Goal: Information Seeking & Learning: Find specific fact

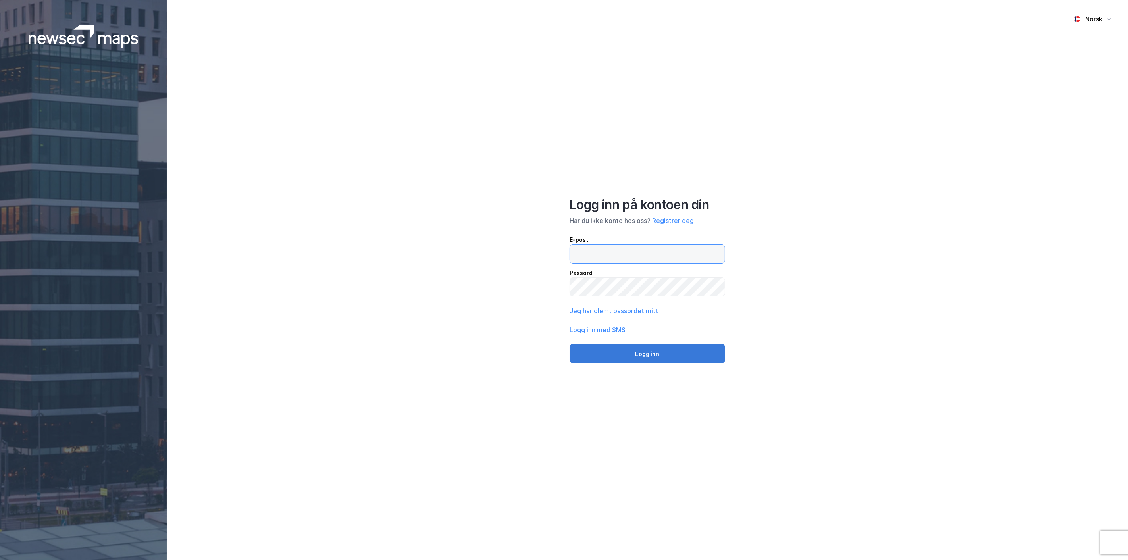
type input "[EMAIL_ADDRESS][MEDICAL_DATA][DOMAIN_NAME]"
click at [653, 354] on button "Logg inn" at bounding box center [647, 353] width 156 height 19
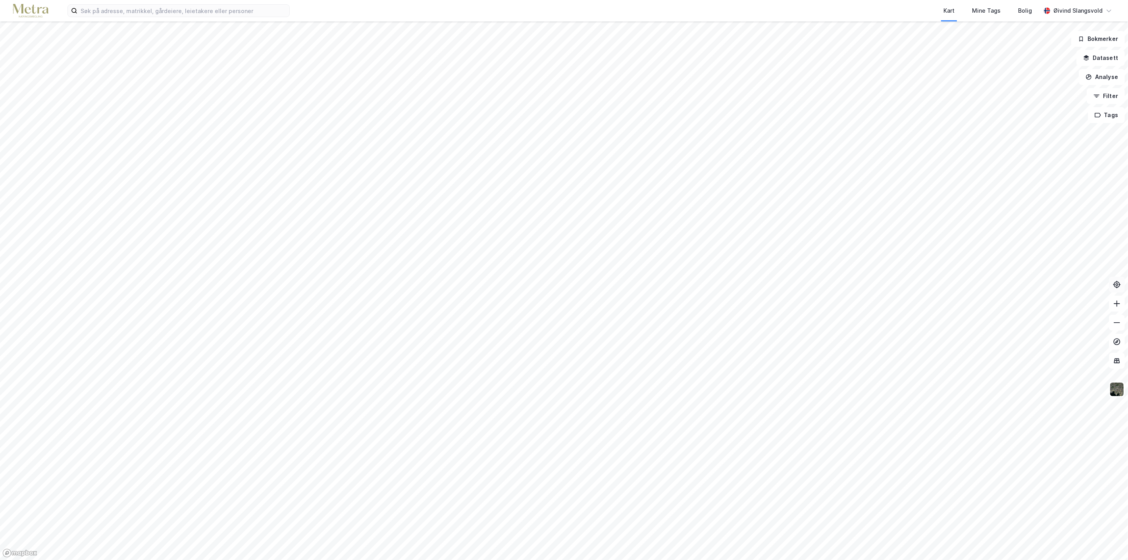
click at [1117, 286] on icon at bounding box center [1117, 285] width 8 height 8
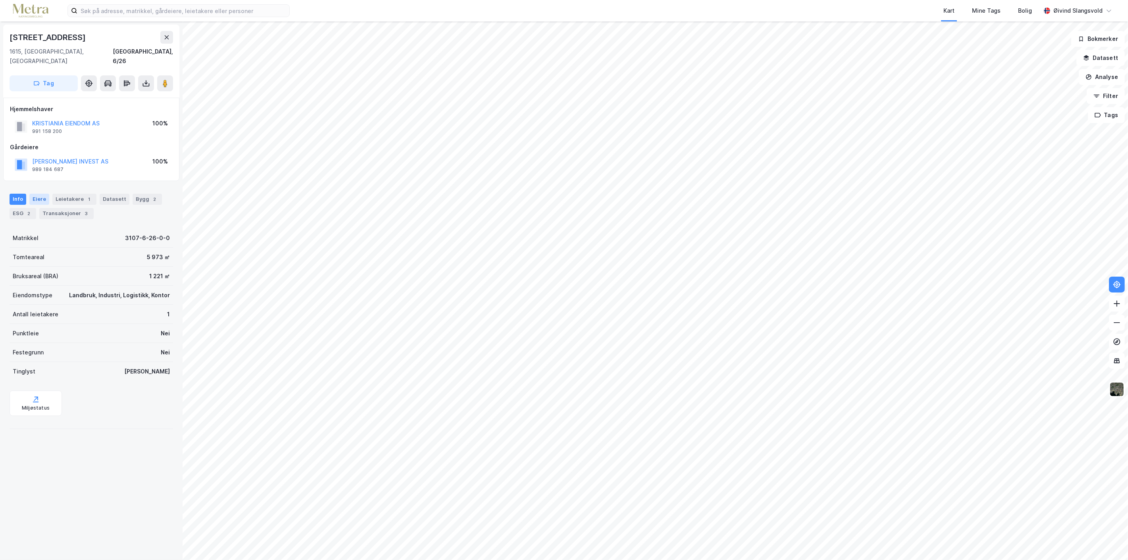
click at [38, 194] on div "Eiere" at bounding box center [39, 199] width 20 height 11
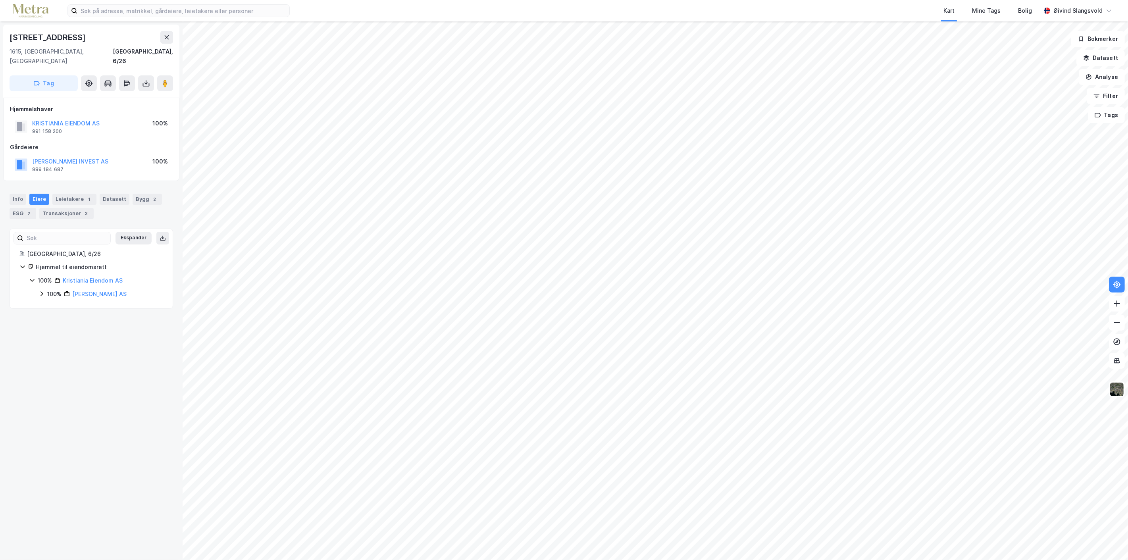
click at [38, 194] on div "Eiere" at bounding box center [39, 199] width 20 height 11
